Goal: Information Seeking & Learning: Learn about a topic

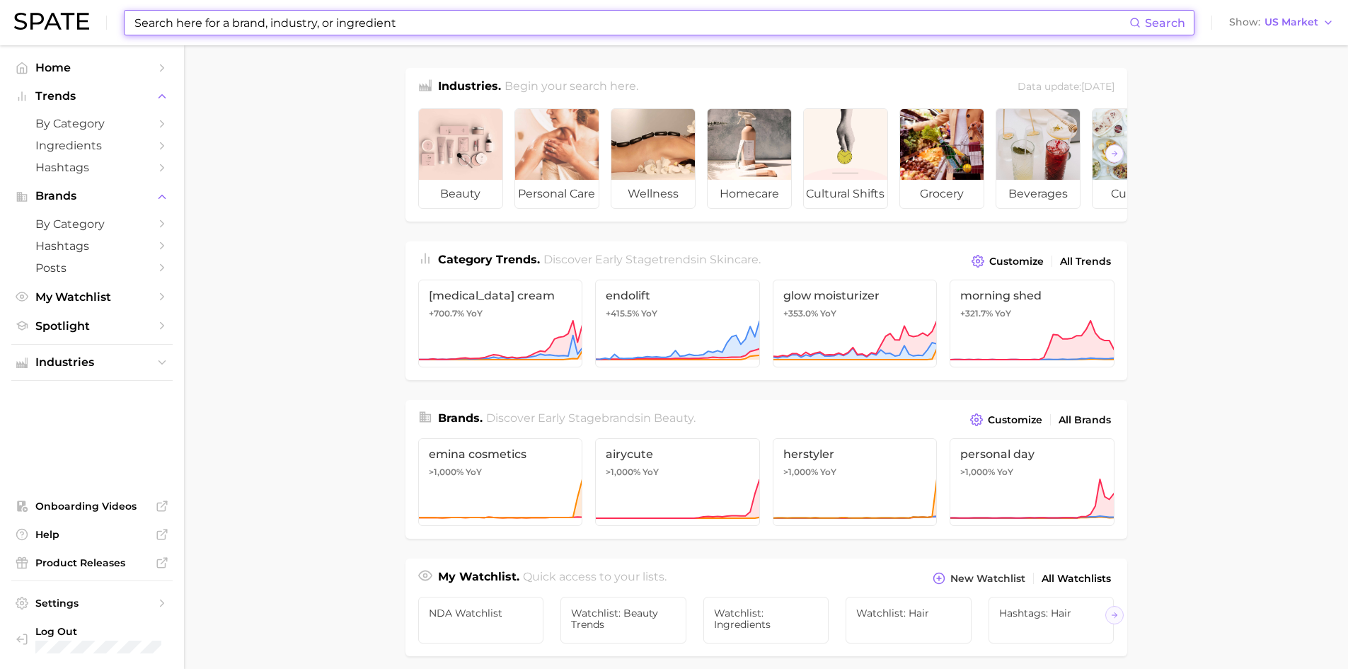
click at [221, 21] on input at bounding box center [631, 23] width 996 height 24
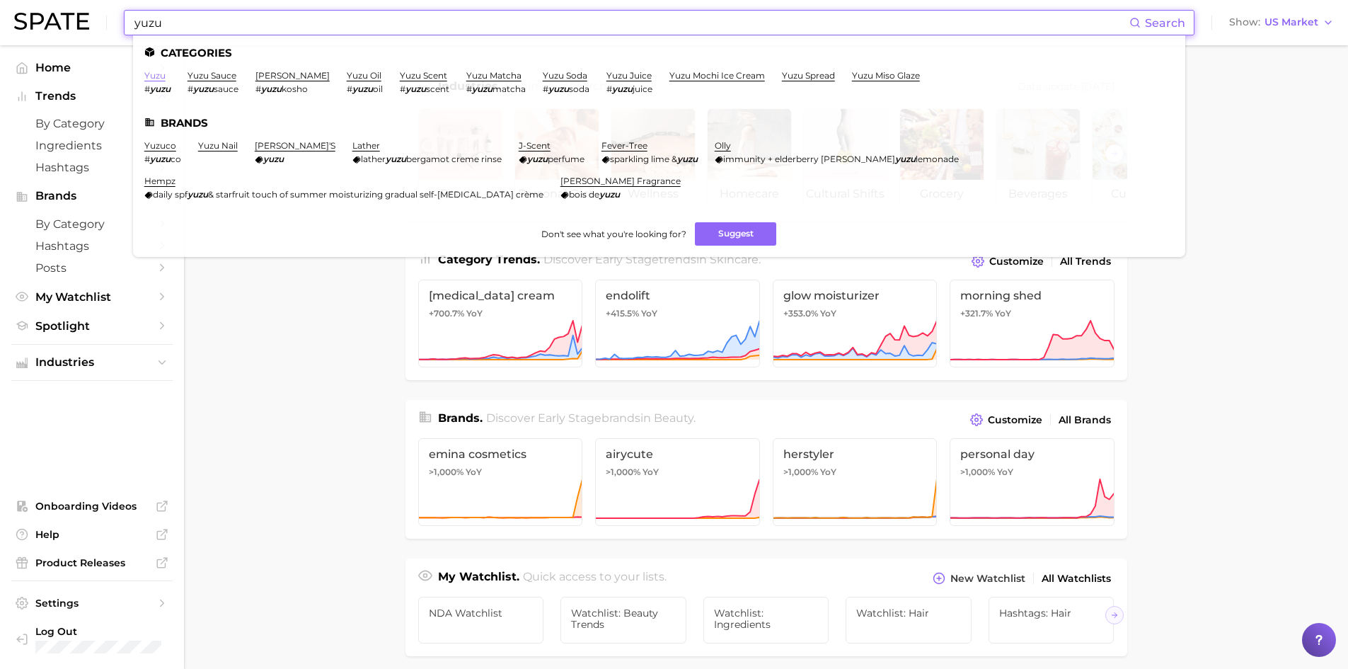
type input "yuzu"
click at [156, 76] on link "yuzu" at bounding box center [154, 75] width 21 height 11
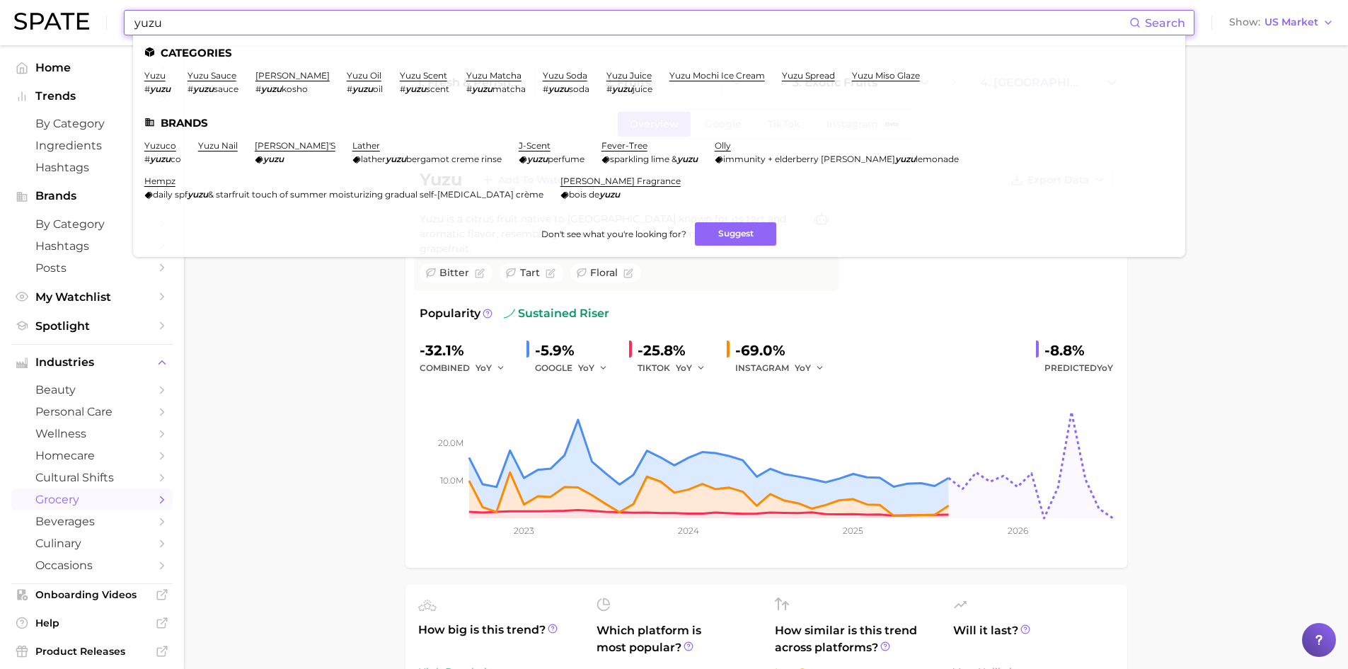
drag, startPoint x: 229, startPoint y: 23, endPoint x: 125, endPoint y: 4, distance: 105.8
click at [125, 4] on div "yuzu Search Categories yuzu # yuzu yuzu sauce # yuzu sauce yuzu kosho # yuzu ko…" at bounding box center [674, 22] width 1320 height 45
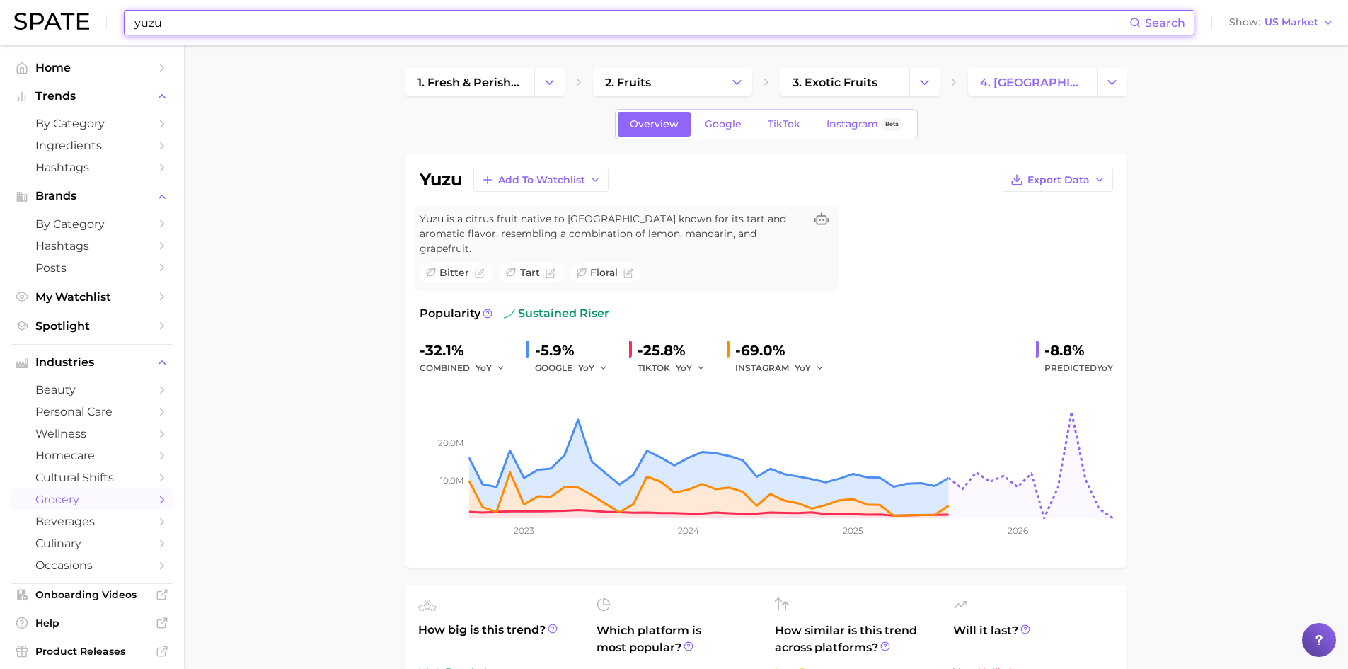
paste input "Citrus Junos Extract"
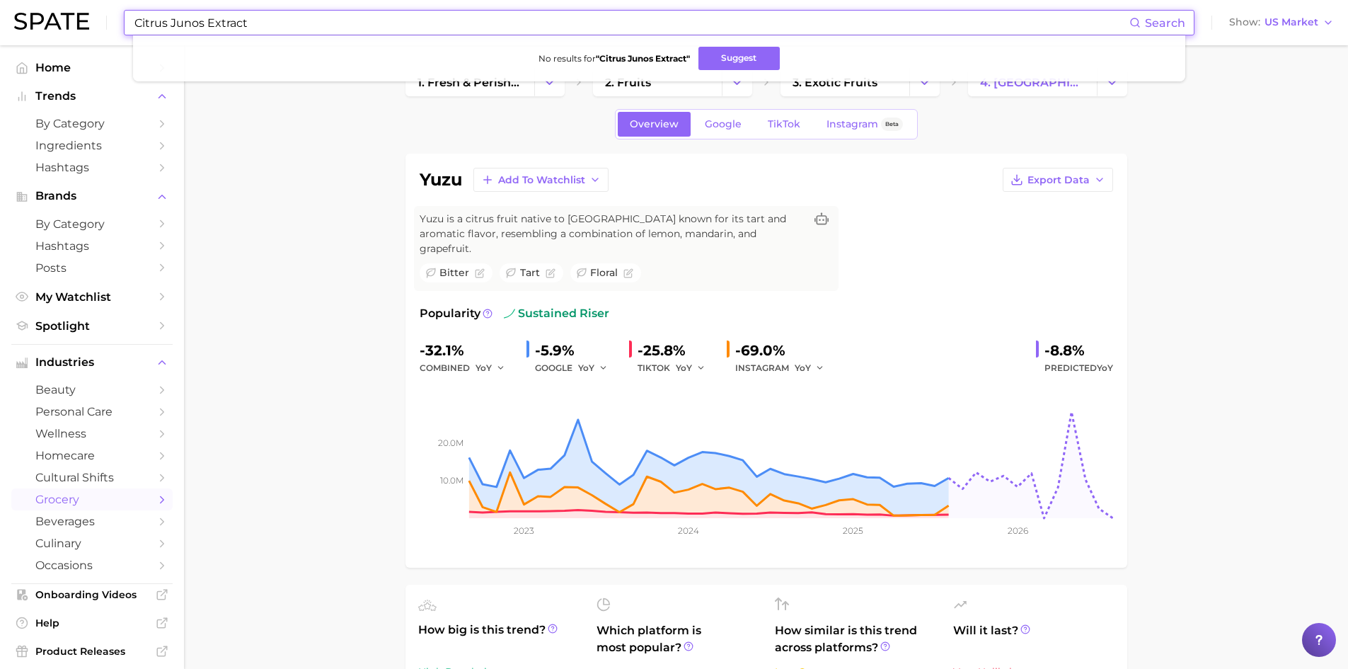
drag, startPoint x: 253, startPoint y: 28, endPoint x: 93, endPoint y: 6, distance: 162.0
click at [93, 6] on div "Citrus Junos Extract Search No results for " Citrus Junos Extract " Suggest Sho…" at bounding box center [674, 22] width 1320 height 45
type input "yuzu"
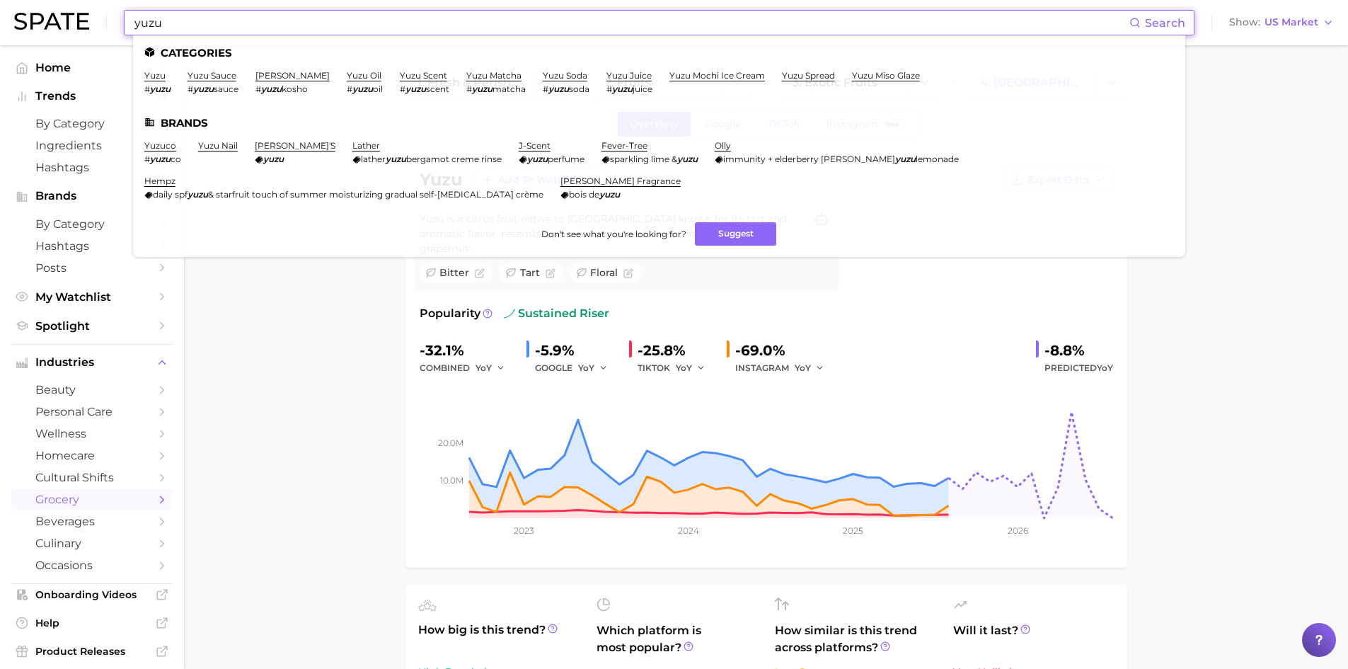
drag, startPoint x: 161, startPoint y: 21, endPoint x: 137, endPoint y: 25, distance: 24.6
click at [137, 25] on input "yuzu" at bounding box center [631, 23] width 996 height 24
